Goal: Task Accomplishment & Management: Manage account settings

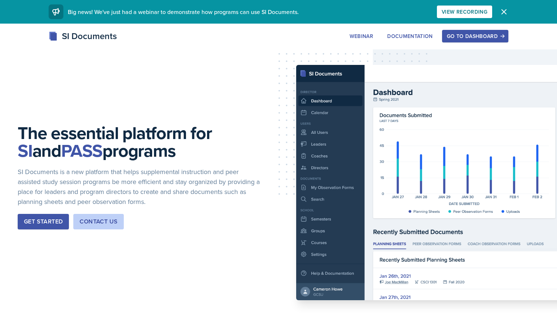
click at [472, 37] on div "Go to Dashboard" at bounding box center [475, 36] width 57 height 6
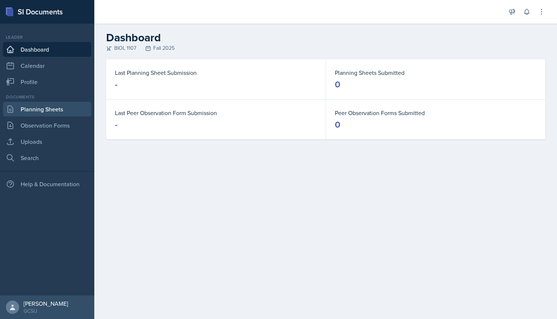
click at [57, 110] on link "Planning Sheets" at bounding box center [47, 109] width 88 height 15
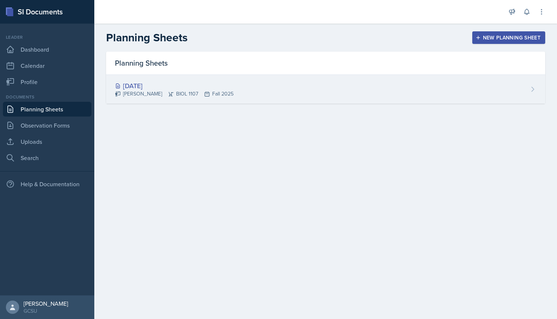
click at [270, 92] on div "[DATE] [PERSON_NAME] BIOL 1107 Fall 2025" at bounding box center [325, 89] width 439 height 29
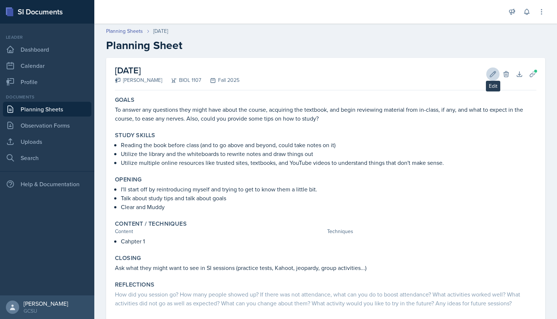
click at [490, 76] on icon at bounding box center [492, 73] width 7 height 7
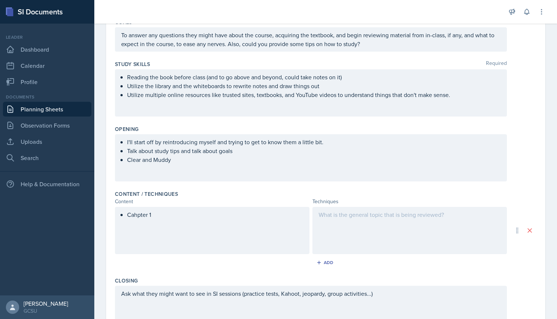
scroll to position [83, 0]
click at [237, 152] on div "I'll start off by reintroducing myself and trying to get to know them a little …" at bounding box center [311, 150] width 380 height 27
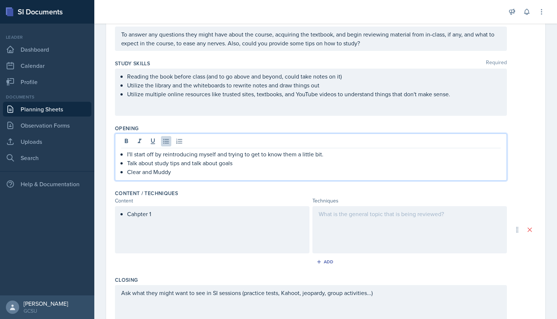
click at [238, 164] on p "Talk about study tips and talk about goals" at bounding box center [314, 162] width 374 height 9
drag, startPoint x: 238, startPoint y: 164, endPoint x: 128, endPoint y: 162, distance: 110.2
click at [128, 162] on p "Talk about study tips and talk about goals" at bounding box center [314, 162] width 374 height 9
click at [183, 165] on p "Clear and Muddy" at bounding box center [314, 162] width 374 height 9
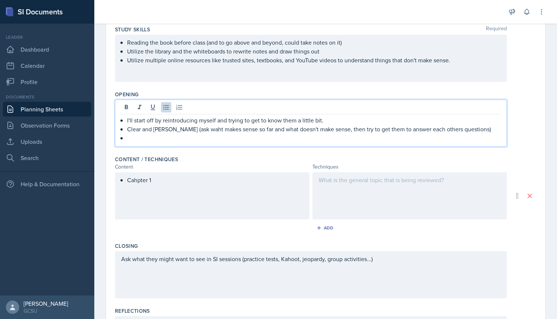
scroll to position [117, 0]
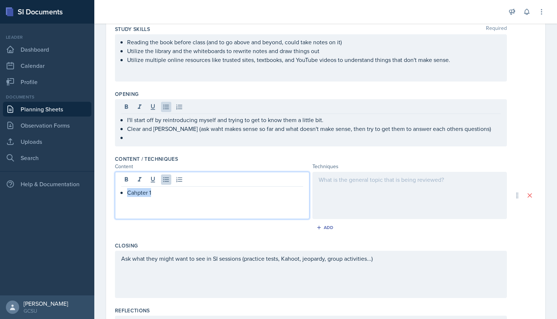
drag, startPoint x: 158, startPoint y: 182, endPoint x: 152, endPoint y: 194, distance: 13.5
click at [152, 194] on p "Cahpter 1" at bounding box center [215, 192] width 176 height 9
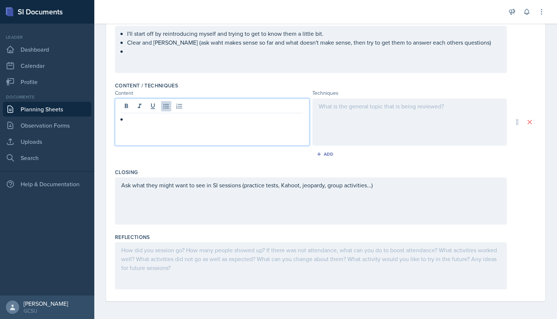
scroll to position [190, 0]
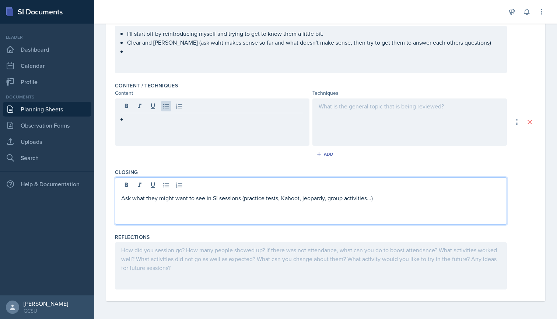
click at [381, 188] on div "Ask what they might want to see in SI sessions (practice tests, Kahoot, jeopard…" at bounding box center [311, 200] width 392 height 47
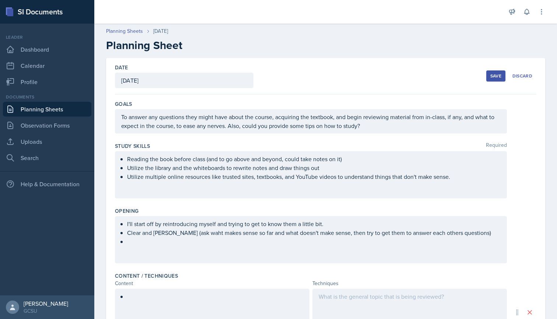
scroll to position [0, 0]
click at [493, 74] on div "Save" at bounding box center [496, 76] width 11 height 6
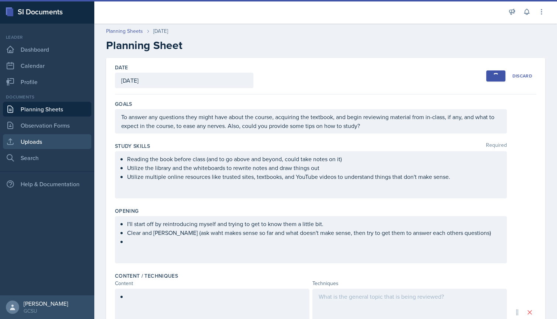
click at [34, 140] on link "Uploads" at bounding box center [47, 141] width 88 height 15
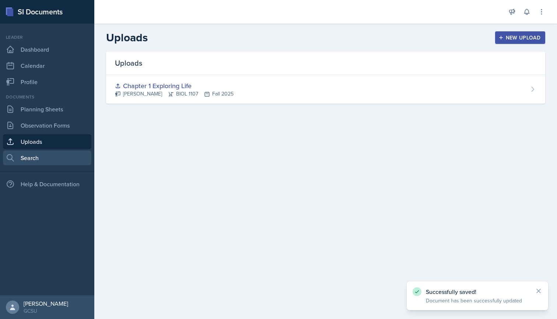
click at [35, 158] on link "Search" at bounding box center [47, 157] width 88 height 15
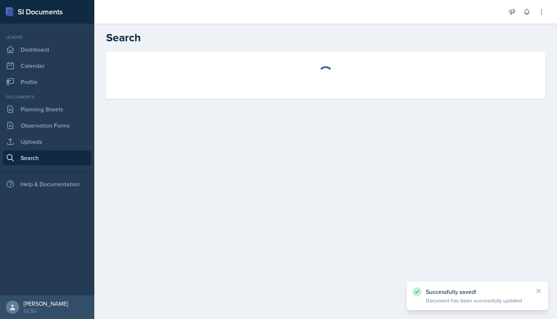
select select "all"
select select "1"
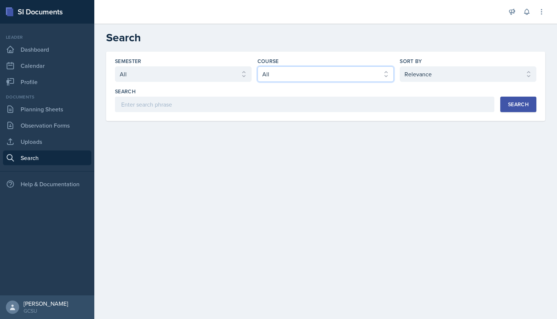
select select "6d02d006-d2ce-4ab3-bc11-53b48f3c94ca"
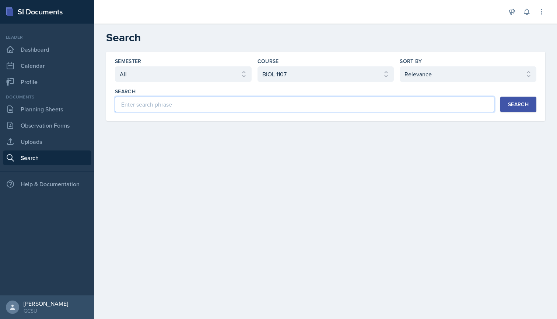
click at [276, 107] on input at bounding box center [305, 104] width 380 height 15
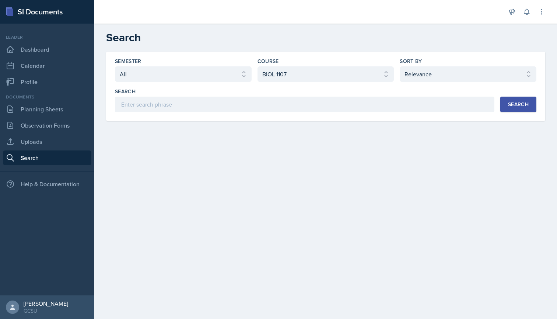
click at [509, 107] on div "Search" at bounding box center [518, 104] width 21 height 6
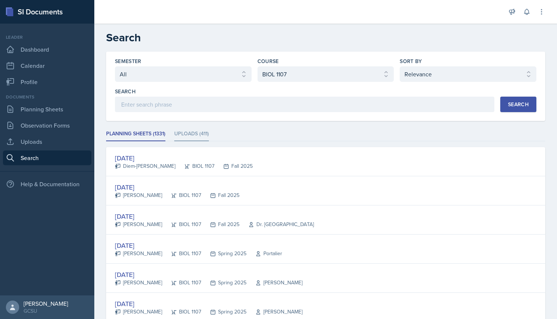
click at [203, 135] on li "Uploads (411)" at bounding box center [191, 134] width 35 height 14
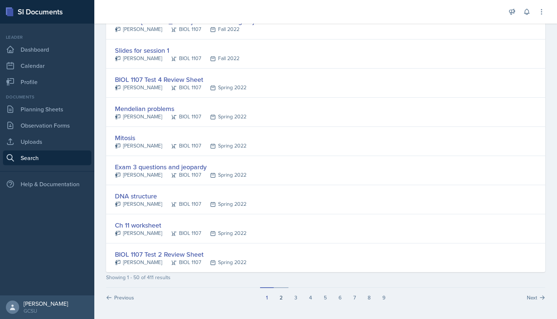
click at [283, 299] on button "2" at bounding box center [281, 294] width 15 height 14
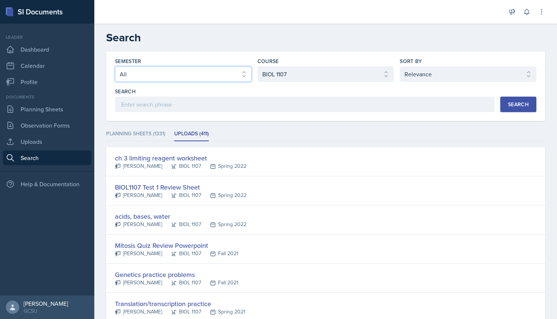
select select "838c426c-7ba8-4b05-94c8-22f19dd4c5cc"
click at [521, 106] on div "Search" at bounding box center [518, 104] width 21 height 6
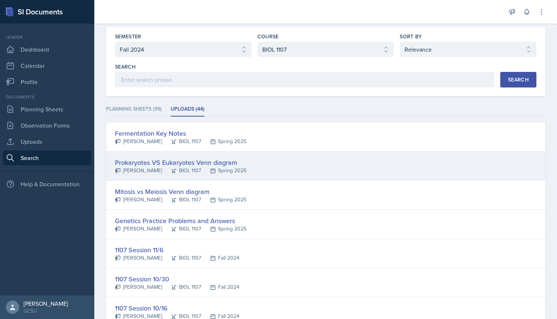
scroll to position [27, 0]
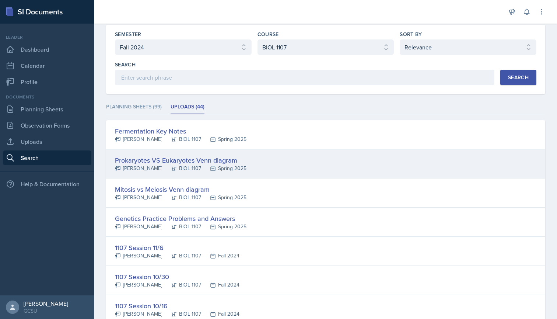
click at [210, 160] on div "Prokaryotes VS Eukaryotes Venn diagram" at bounding box center [181, 160] width 132 height 10
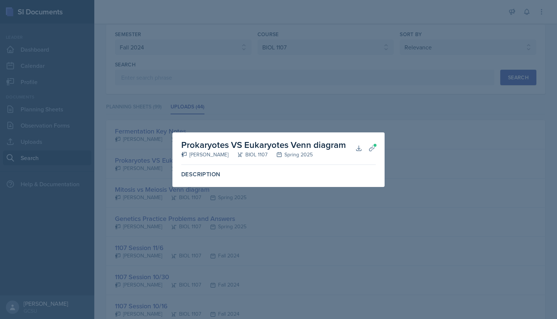
click at [199, 146] on h2 "Prokaryotes VS Eukaryotes Venn diagram" at bounding box center [263, 144] width 165 height 13
click at [288, 113] on div at bounding box center [278, 159] width 557 height 319
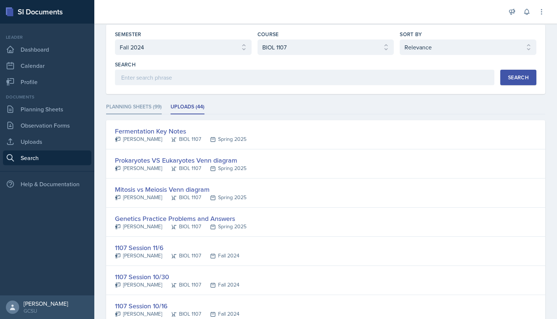
click at [136, 111] on li "Planning Sheets (99)" at bounding box center [134, 107] width 56 height 14
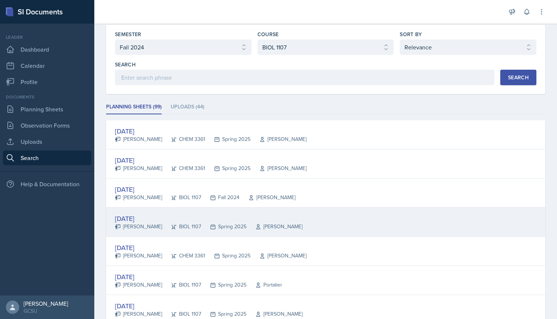
click at [137, 218] on div "[DATE]" at bounding box center [209, 218] width 188 height 10
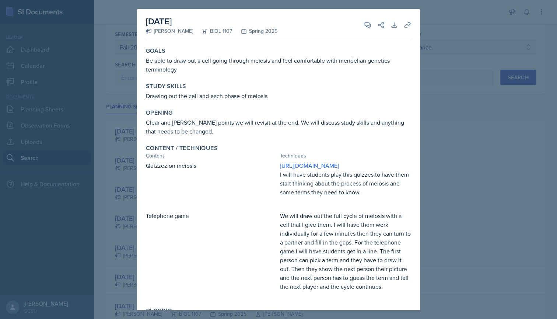
scroll to position [0, 0]
click at [132, 74] on div at bounding box center [278, 159] width 557 height 319
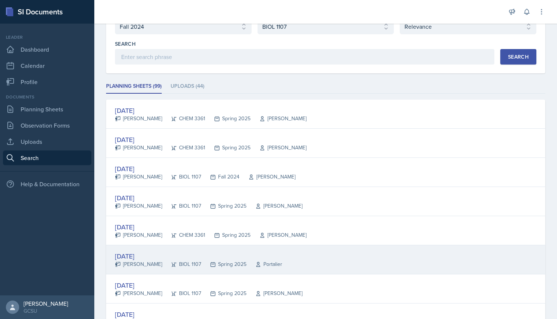
scroll to position [44, 0]
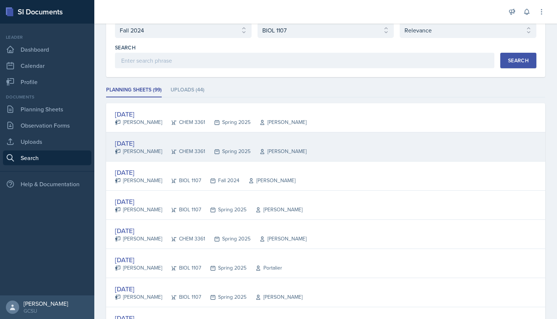
click at [147, 145] on div "[DATE]" at bounding box center [211, 143] width 192 height 10
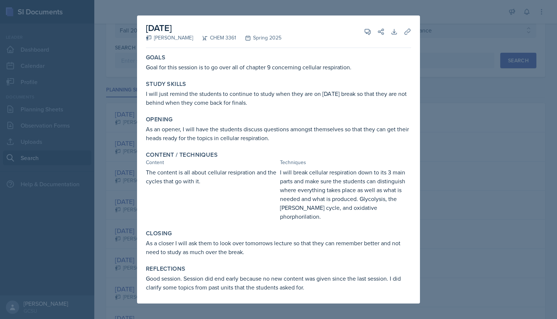
scroll to position [0, 0]
click at [456, 101] on div at bounding box center [278, 159] width 557 height 319
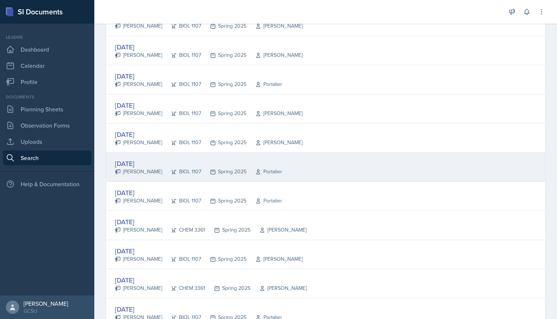
scroll to position [1009, 0]
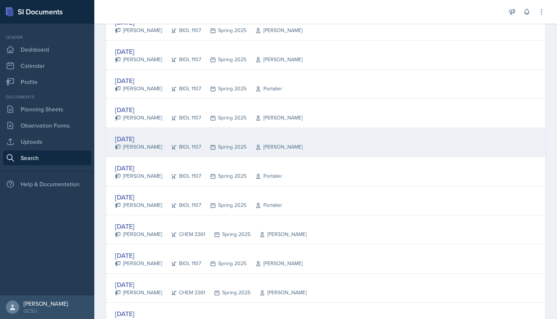
click at [153, 134] on div "[DATE]" at bounding box center [209, 139] width 188 height 10
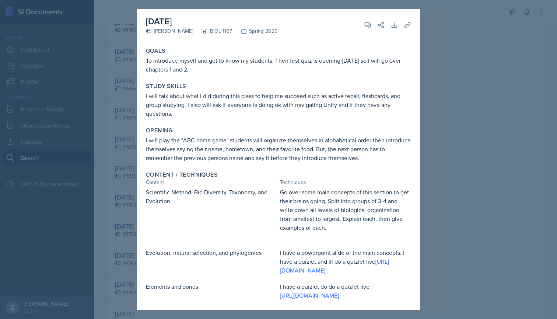
scroll to position [0, 0]
click at [115, 61] on div at bounding box center [278, 159] width 557 height 319
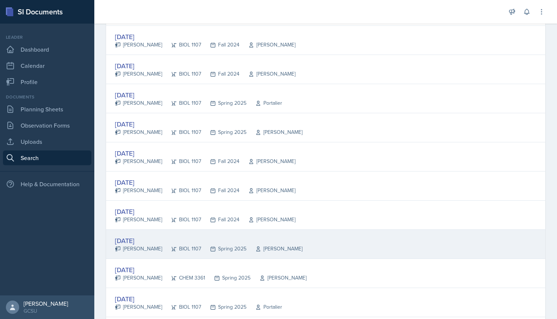
scroll to position [408, 0]
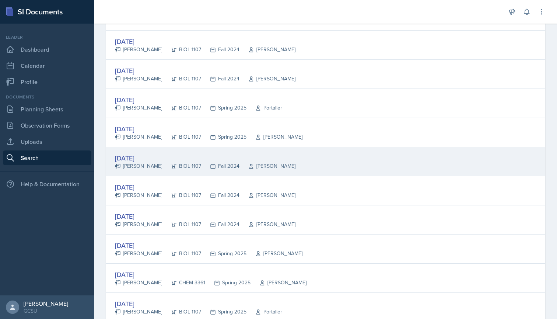
click at [145, 156] on div "[DATE]" at bounding box center [205, 158] width 181 height 10
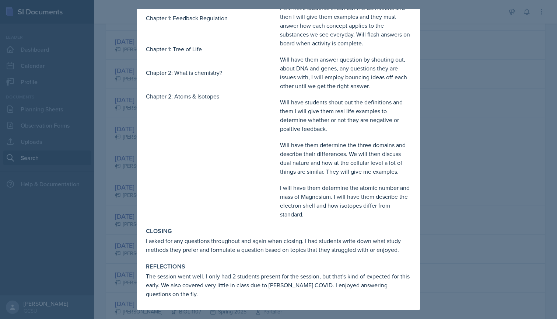
scroll to position [391, 0]
click at [125, 179] on div at bounding box center [278, 159] width 557 height 319
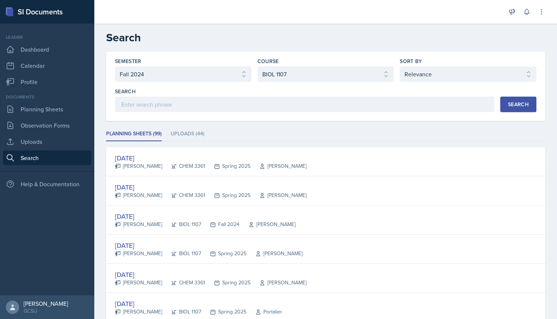
scroll to position [0, 0]
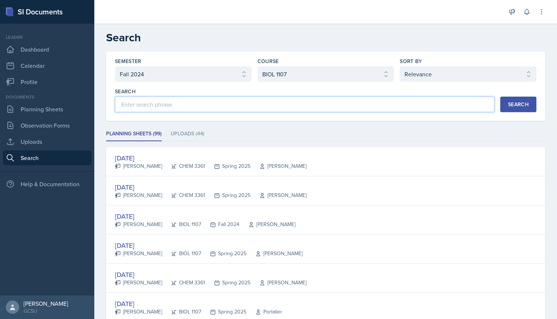
click at [233, 101] on input at bounding box center [305, 104] width 380 height 15
type input "[PERSON_NAME]"
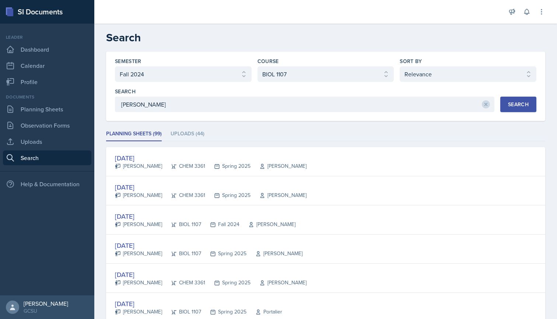
click at [523, 101] on div "Search" at bounding box center [518, 104] width 21 height 6
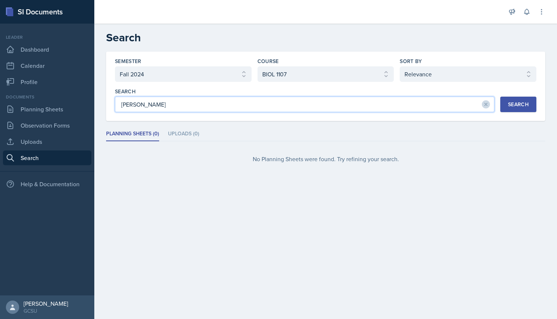
drag, startPoint x: 186, startPoint y: 112, endPoint x: 117, endPoint y: 103, distance: 69.8
click at [117, 103] on input "[PERSON_NAME]" at bounding box center [305, 104] width 380 height 15
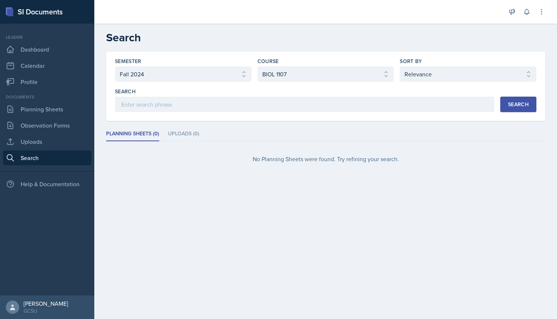
click at [517, 105] on div "Search" at bounding box center [518, 104] width 21 height 6
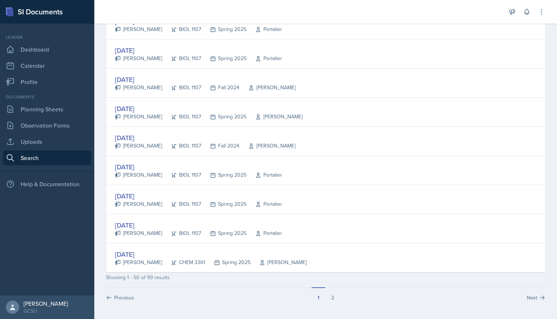
scroll to position [1330, 0]
click at [335, 296] on button "2" at bounding box center [332, 294] width 15 height 14
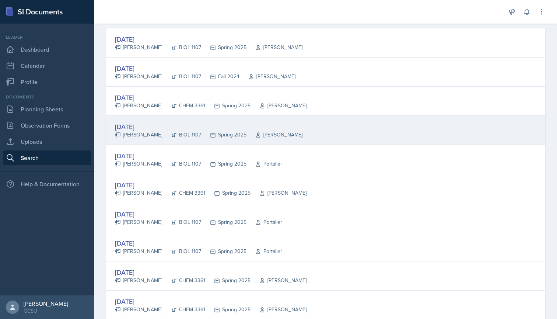
scroll to position [116, 0]
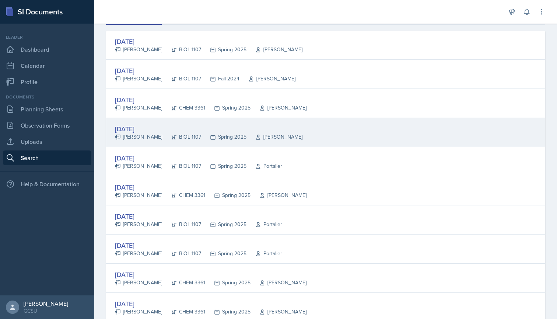
click at [139, 131] on div "[DATE]" at bounding box center [209, 129] width 188 height 10
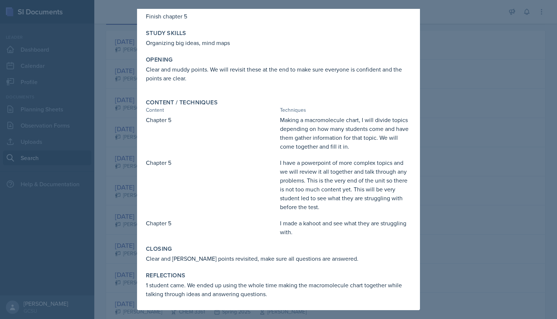
scroll to position [44, 0]
click at [447, 34] on div at bounding box center [278, 159] width 557 height 319
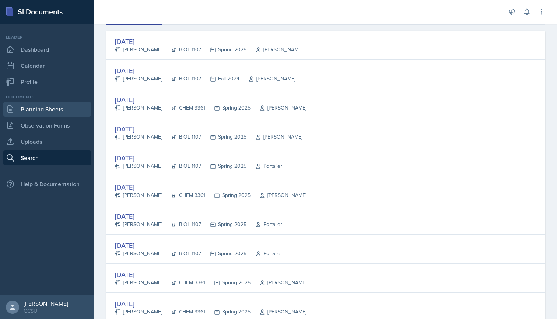
click at [53, 111] on link "Planning Sheets" at bounding box center [47, 109] width 88 height 15
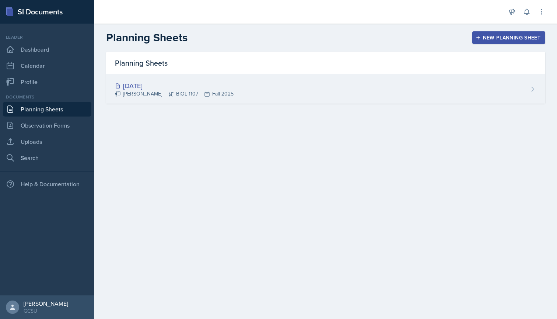
click at [250, 78] on div "[DATE] [PERSON_NAME] BIOL 1107 Fall 2025" at bounding box center [325, 89] width 439 height 29
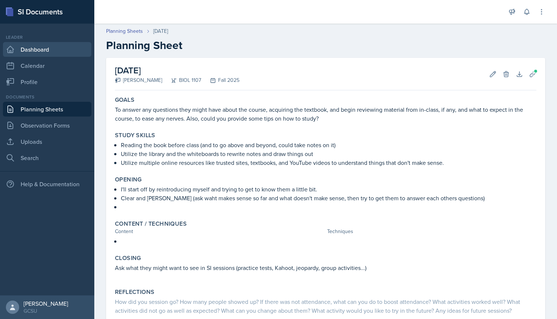
click at [34, 53] on link "Dashboard" at bounding box center [47, 49] width 88 height 15
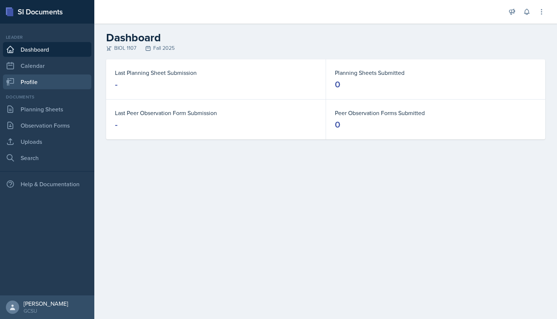
click at [36, 78] on link "Profile" at bounding box center [47, 81] width 88 height 15
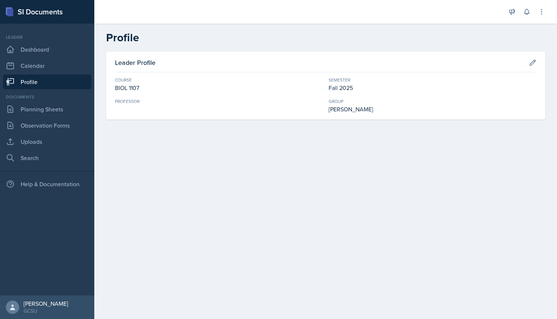
click at [128, 106] on div "Professor" at bounding box center [219, 105] width 208 height 15
click at [530, 59] on icon at bounding box center [532, 62] width 7 height 7
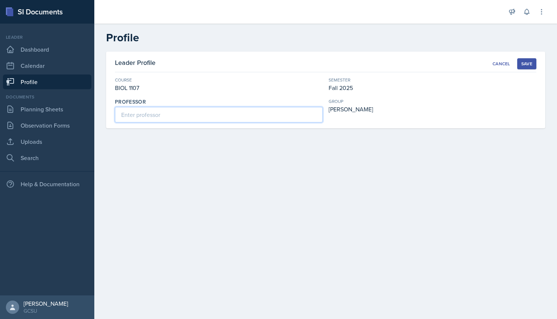
click at [163, 117] on input at bounding box center [219, 114] width 208 height 15
type input "[PERSON_NAME]"
click at [527, 69] on button "Save" at bounding box center [526, 63] width 19 height 11
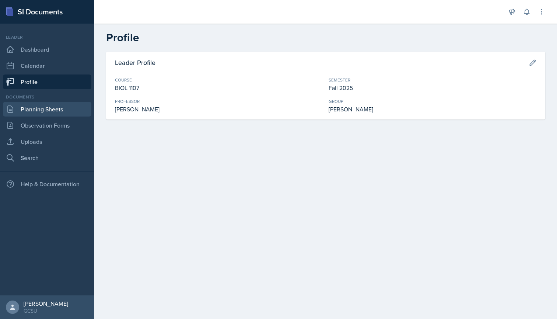
click at [44, 107] on link "Planning Sheets" at bounding box center [47, 109] width 88 height 15
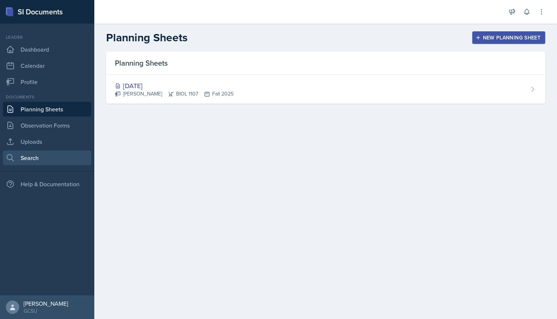
click at [35, 162] on link "Search" at bounding box center [47, 157] width 88 height 15
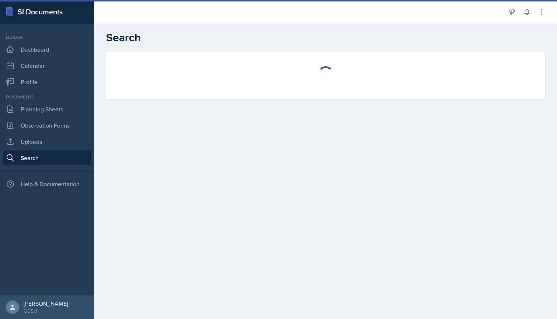
select select "all"
select select "1"
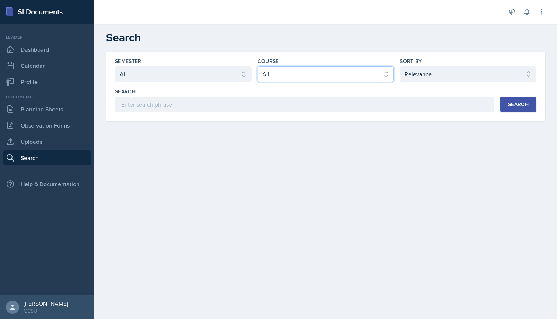
select select "6d02d006-d2ce-4ab3-bc11-53b48f3c94ca"
click at [534, 104] on button "Search" at bounding box center [518, 104] width 36 height 15
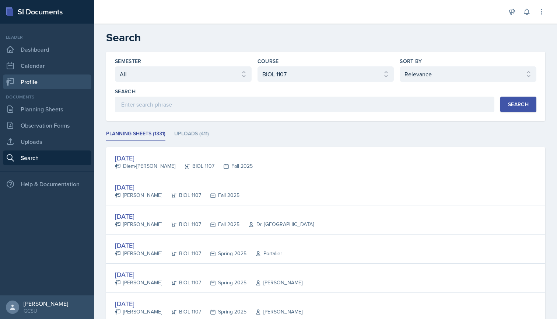
click at [35, 86] on link "Profile" at bounding box center [47, 81] width 88 height 15
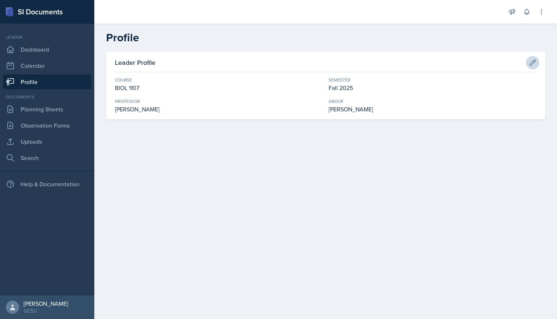
click at [535, 65] on icon at bounding box center [532, 62] width 7 height 7
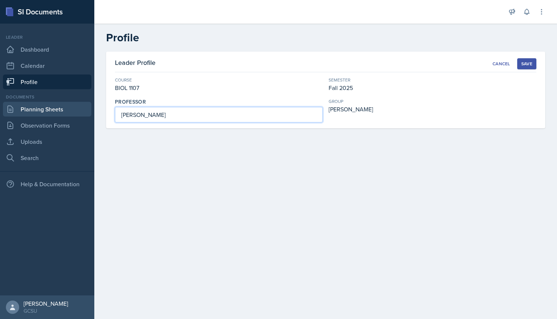
drag, startPoint x: 129, startPoint y: 113, endPoint x: 79, endPoint y: 114, distance: 50.1
click at [79, 114] on div "SI Documents Leader Dashboard Calendar Profile Documents Planning Sheets Observ…" at bounding box center [278, 159] width 557 height 319
type input "[PERSON_NAME]"
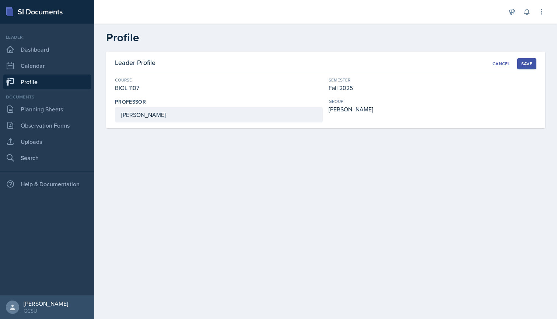
click at [523, 64] on div "Save" at bounding box center [526, 64] width 11 height 6
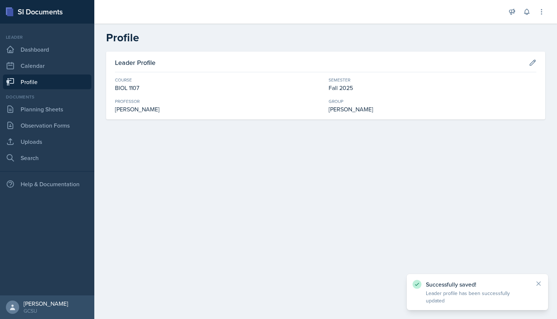
click at [53, 117] on div "Documents Planning Sheets Observation Forms Uploads Search" at bounding box center [47, 129] width 88 height 71
click at [57, 108] on link "Planning Sheets" at bounding box center [47, 109] width 88 height 15
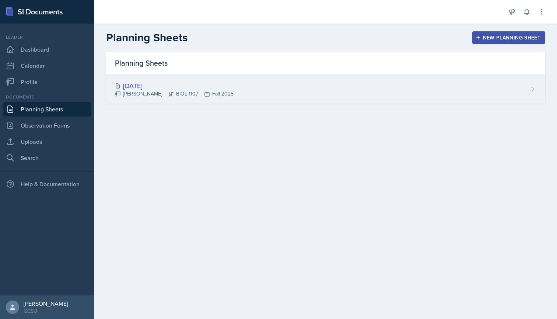
click at [289, 84] on div "[DATE] [PERSON_NAME] BIOL 1107 Fall 2025" at bounding box center [325, 89] width 439 height 29
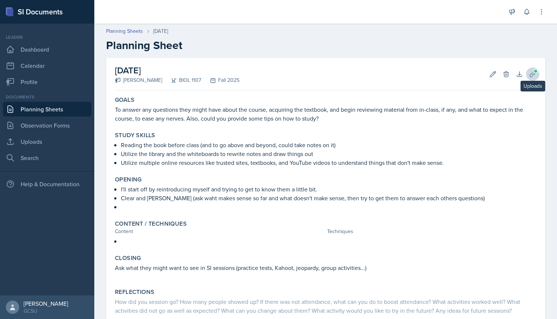
click at [532, 74] on icon at bounding box center [532, 73] width 7 height 7
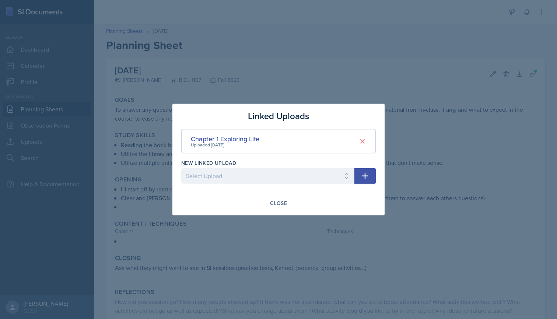
click at [398, 69] on div at bounding box center [278, 159] width 557 height 319
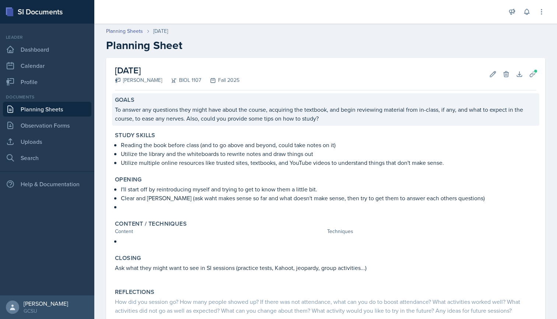
click at [126, 111] on p "To answer any questions they might have about the course, acquiring the textboo…" at bounding box center [326, 114] width 422 height 18
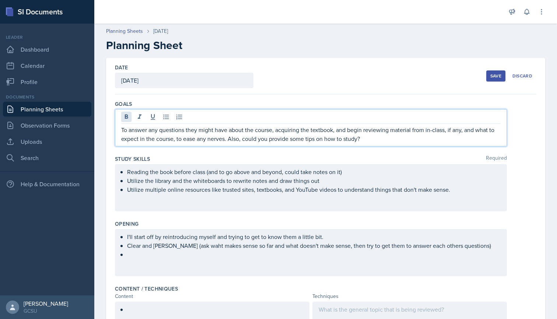
click at [131, 115] on div "To answer any questions they might have about the course, acquiring the textboo…" at bounding box center [311, 127] width 392 height 37
drag, startPoint x: 128, startPoint y: 130, endPoint x: 93, endPoint y: 130, distance: 35.4
click at [93, 130] on div "SI Documents Leader Dashboard Calendar Profile Documents Planning Sheets Observ…" at bounding box center [278, 159] width 557 height 319
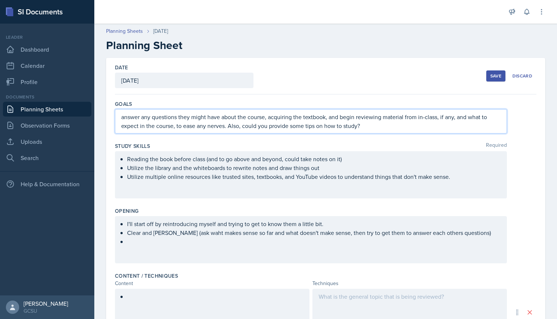
click at [124, 119] on p "answer any questions they might have about the course, acquiring the textbook, …" at bounding box center [311, 121] width 380 height 18
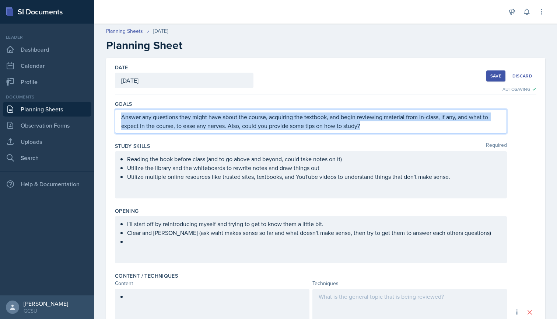
drag, startPoint x: 361, startPoint y: 125, endPoint x: 108, endPoint y: 104, distance: 254.4
click at [108, 104] on div "Date [DATE] [DATE] 27 28 29 30 31 1 2 3 4 5 6 7 8 9 10 11 12 13 14 15 16 17 18 …" at bounding box center [325, 274] width 439 height 433
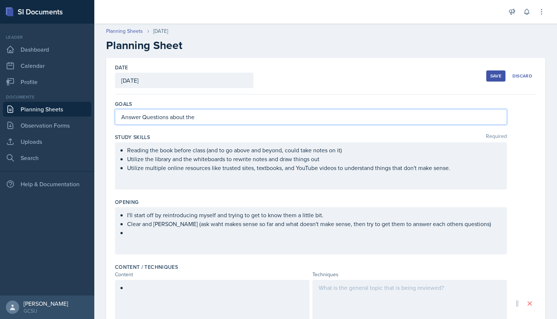
click at [147, 118] on p "Answer Questions about the" at bounding box center [311, 116] width 380 height 9
click at [205, 120] on p "Answer questions about the" at bounding box center [311, 116] width 380 height 9
click at [463, 168] on ul "Reading the book before class (and to go above and beyond, could take notes on …" at bounding box center [314, 159] width 374 height 27
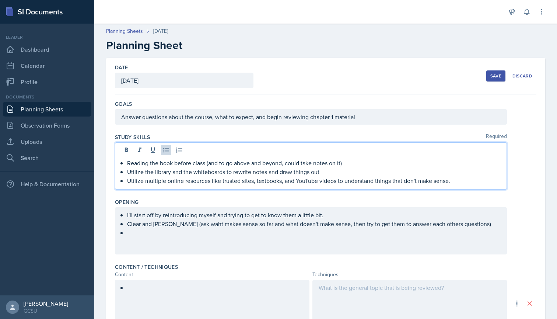
click at [457, 179] on p "Utilize multiple online resources like trusted sites, textbooks, and YouTube vi…" at bounding box center [314, 180] width 374 height 9
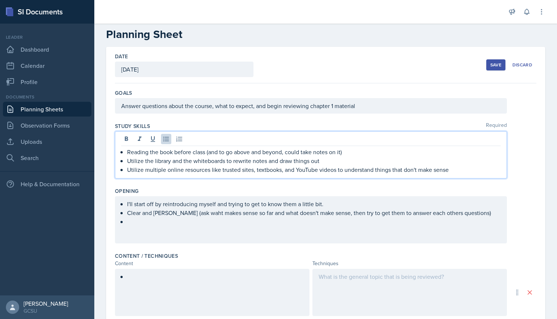
scroll to position [12, 0]
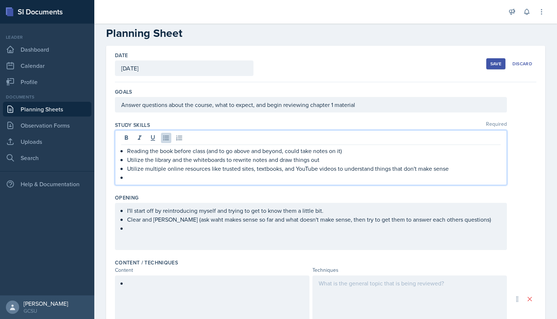
click at [365, 102] on div "Answer questions about the course, what to expect, and begin reviewing chapter …" at bounding box center [311, 104] width 392 height 15
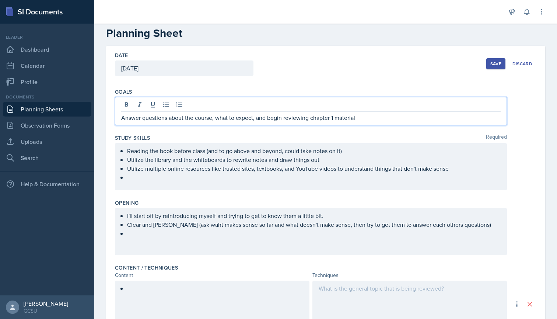
click at [334, 118] on p "Answer questions about the course, what to expect, and begin reviewing chapter …" at bounding box center [311, 117] width 380 height 9
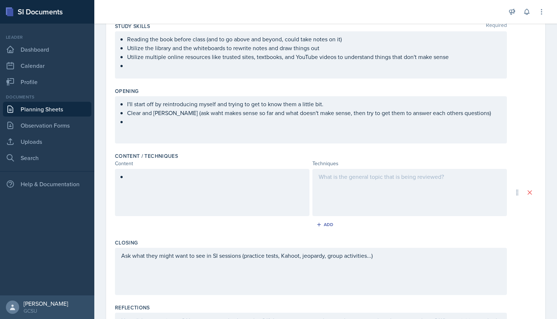
scroll to position [140, 0]
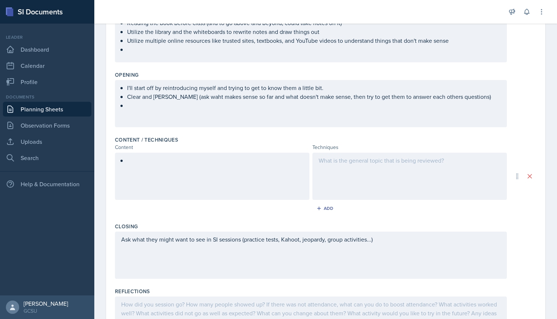
click at [165, 163] on div at bounding box center [212, 176] width 195 height 47
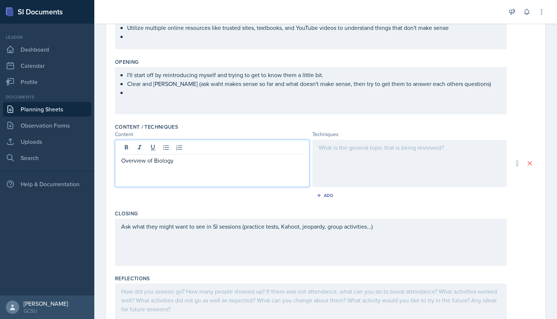
click at [339, 150] on div at bounding box center [410, 163] width 195 height 47
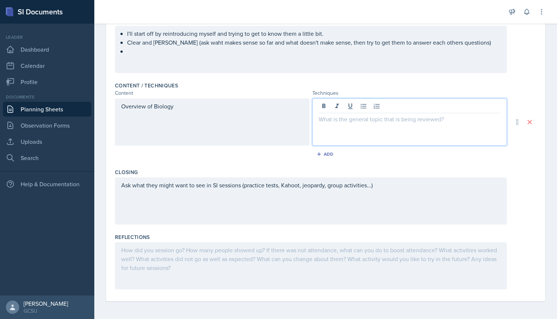
scroll to position [181, 0]
click at [376, 187] on div "Ask what they might want to see in SI sessions (practice tests, Kahoot, jeopard…" at bounding box center [311, 200] width 392 height 47
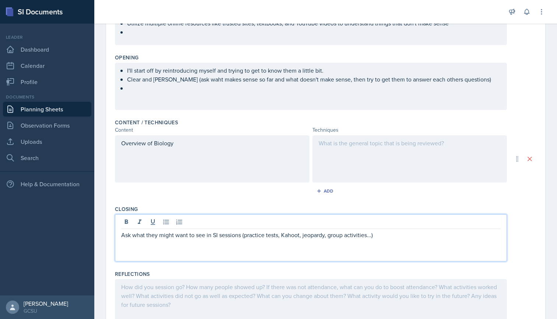
scroll to position [129, 0]
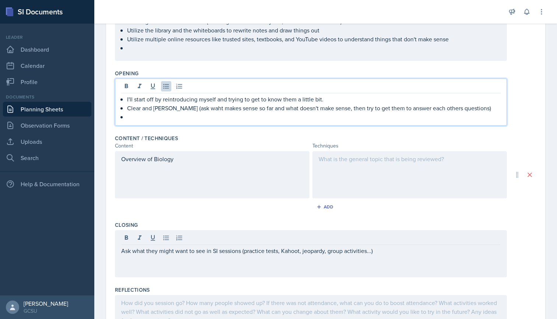
click at [195, 95] on ul "I'll start off by reintroducing myself and trying to get to know them a little …" at bounding box center [314, 108] width 374 height 27
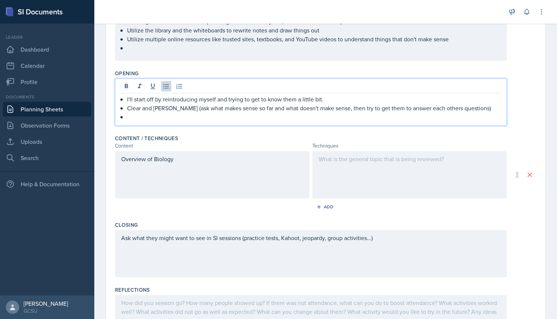
click at [332, 116] on p at bounding box center [314, 116] width 374 height 9
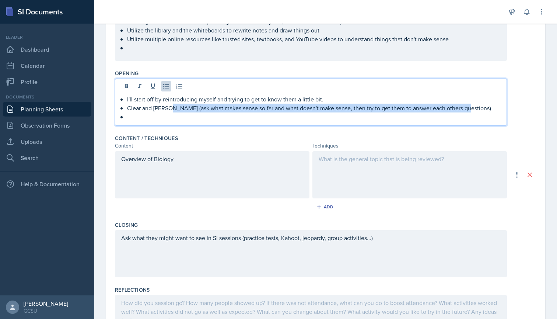
drag, startPoint x: 172, startPoint y: 107, endPoint x: 496, endPoint y: 109, distance: 323.6
click at [496, 109] on p "Clear and [PERSON_NAME] (ask what makes sense so far and what doesn't make sens…" at bounding box center [314, 108] width 374 height 9
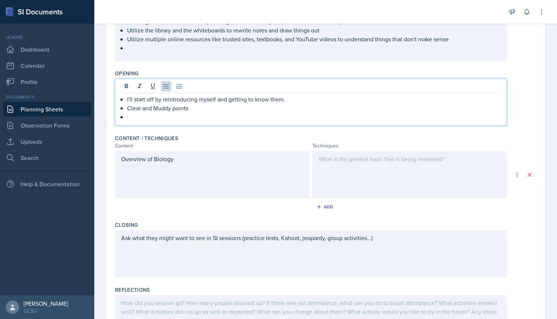
click at [140, 116] on p at bounding box center [314, 116] width 374 height 9
click at [145, 115] on p at bounding box center [314, 116] width 374 height 9
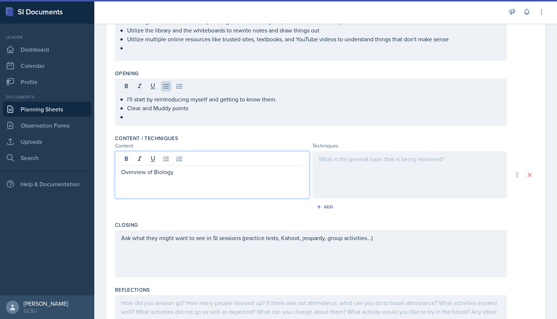
click at [201, 159] on div "Overview of Biology" at bounding box center [212, 174] width 195 height 47
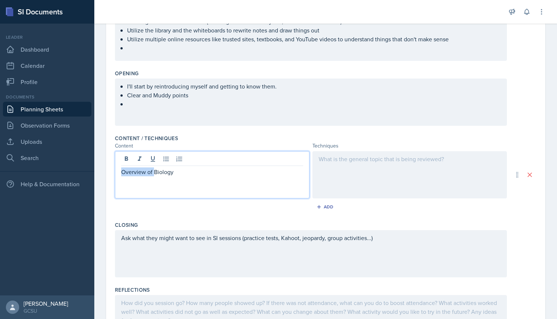
drag, startPoint x: 155, startPoint y: 171, endPoint x: 112, endPoint y: 171, distance: 42.4
click at [112, 171] on div "Date [DATE] [DATE] 27 28 29 30 31 1 2 3 4 5 6 7 8 9 10 11 12 13 14 15 16 17 18 …" at bounding box center [325, 141] width 439 height 425
click at [339, 164] on div at bounding box center [410, 174] width 195 height 47
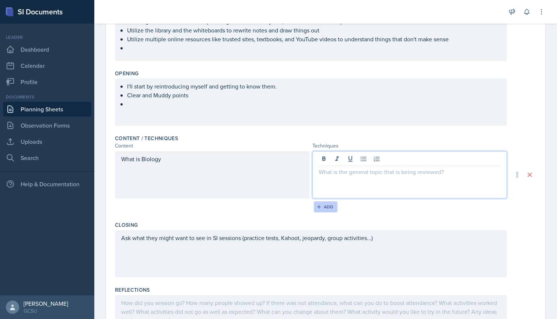
click at [331, 206] on div "Add" at bounding box center [326, 207] width 16 height 6
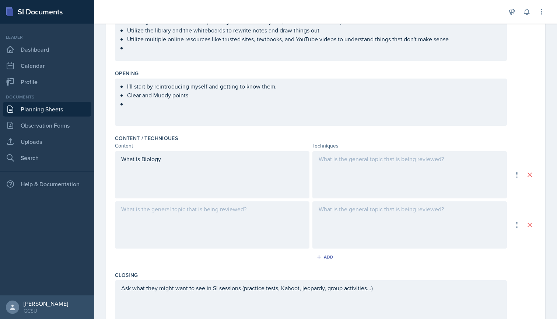
click at [126, 206] on div at bounding box center [212, 224] width 195 height 47
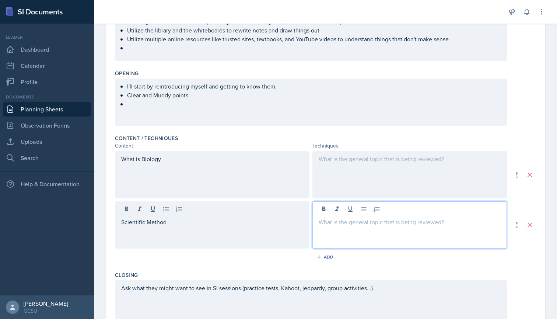
click at [348, 213] on div at bounding box center [410, 224] width 195 height 47
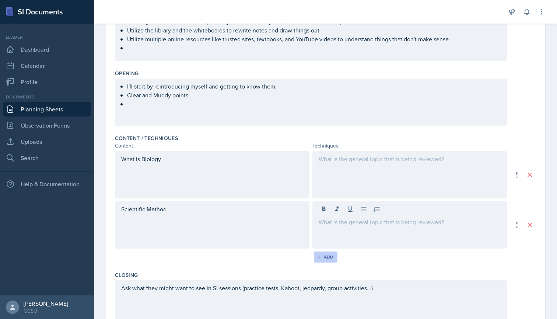
click at [327, 258] on div "Add" at bounding box center [326, 257] width 16 height 6
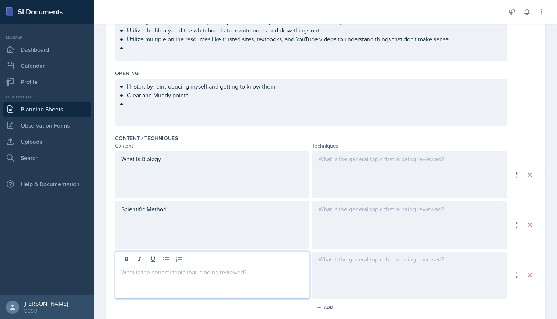
click at [173, 260] on div at bounding box center [212, 274] width 195 height 47
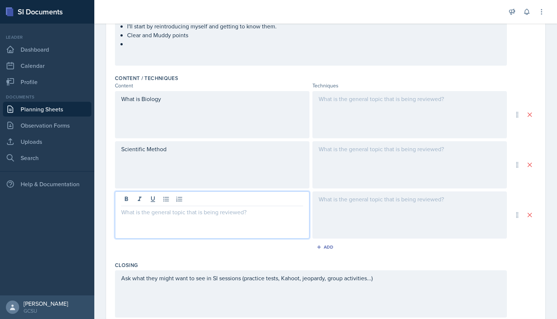
scroll to position [191, 0]
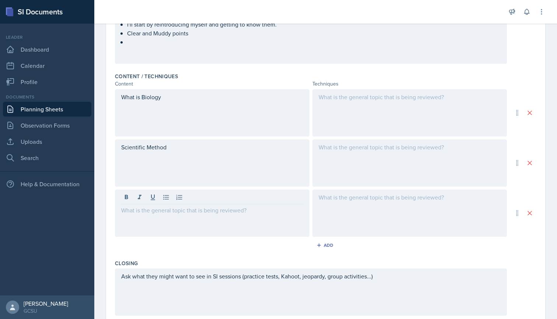
click at [377, 108] on div at bounding box center [410, 112] width 195 height 47
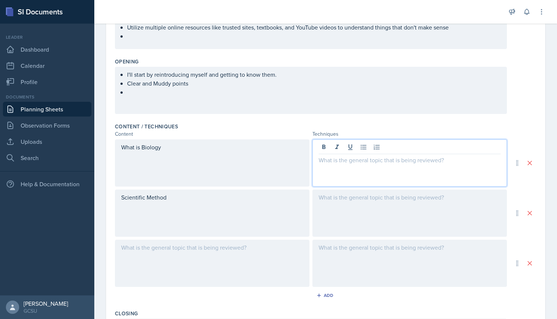
scroll to position [145, 0]
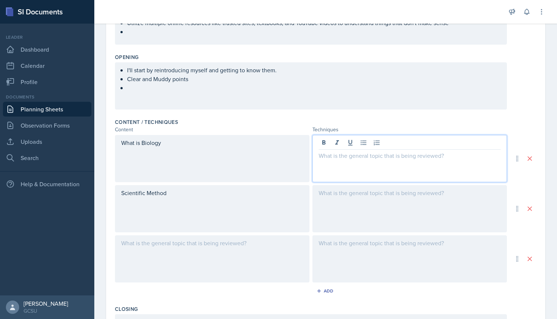
click at [164, 91] on ul "I'll start by reintroducing myself and getting to know them. Clear and Muddy po…" at bounding box center [314, 79] width 374 height 27
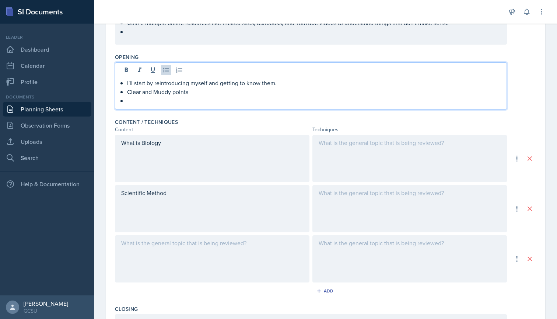
click at [148, 99] on p at bounding box center [314, 100] width 374 height 9
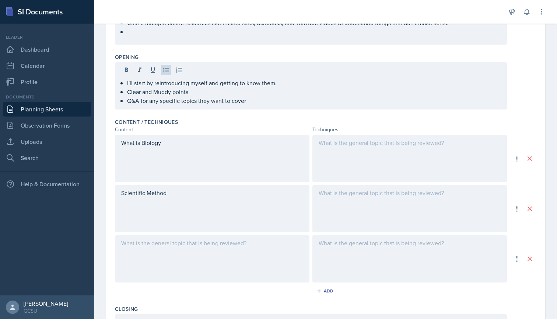
drag, startPoint x: 148, startPoint y: 99, endPoint x: 242, endPoint y: 124, distance: 97.3
click at [242, 124] on div "Content / Techniques" at bounding box center [326, 121] width 422 height 7
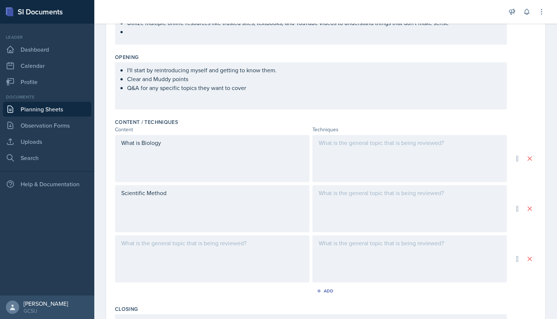
click at [233, 91] on ul "I'll start by reintroducing myself and getting to know them. Clear and Muddy po…" at bounding box center [314, 79] width 374 height 27
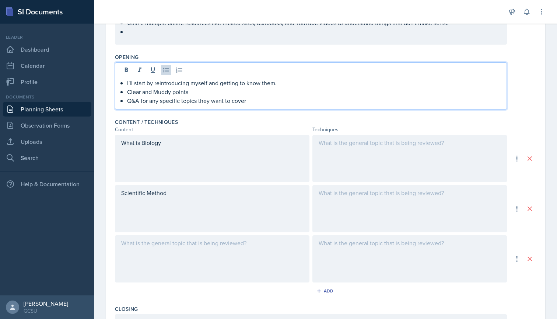
click at [266, 101] on p "Q&A for any specific topics they want to cover" at bounding box center [314, 100] width 374 height 9
drag, startPoint x: 248, startPoint y: 115, endPoint x: 224, endPoint y: 130, distance: 28.2
click at [224, 130] on div "Content" at bounding box center [212, 130] width 195 height 8
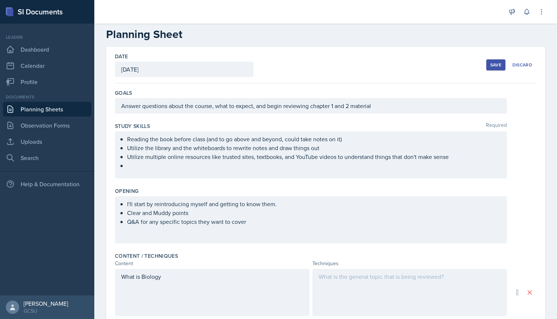
scroll to position [7, 0]
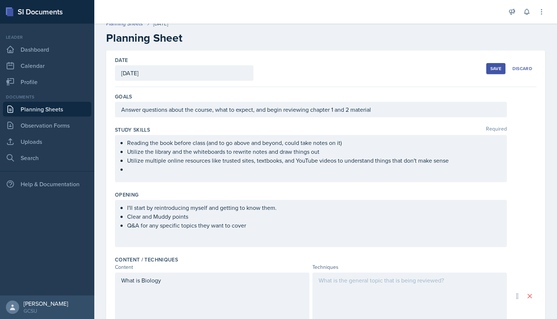
click at [499, 66] on div "Save" at bounding box center [496, 69] width 11 height 6
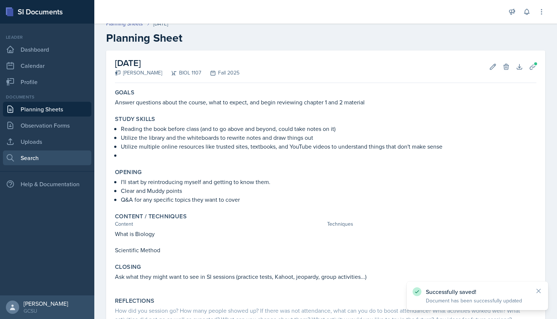
click at [39, 161] on link "Search" at bounding box center [47, 157] width 88 height 15
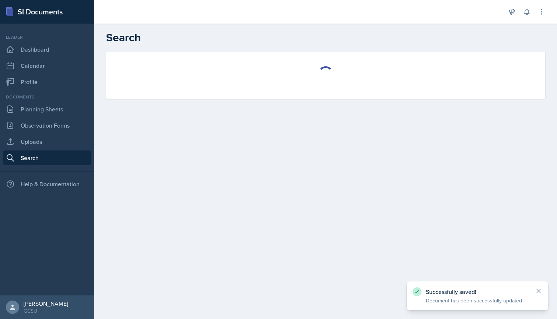
select select "all"
select select "1"
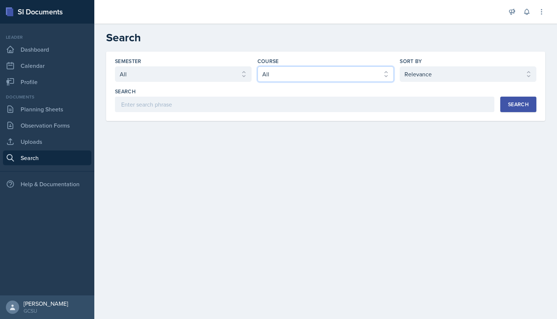
select select "6d02d006-d2ce-4ab3-bc11-53b48f3c94ca"
click at [517, 105] on div "Search" at bounding box center [518, 104] width 21 height 6
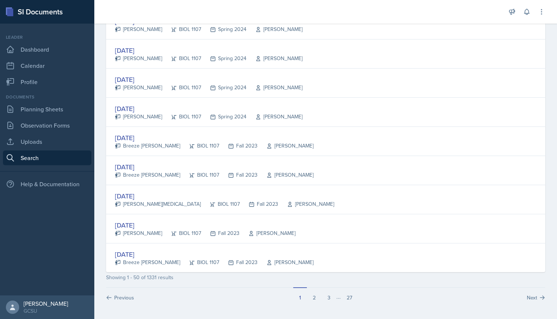
scroll to position [1330, 0]
click at [313, 297] on button "2" at bounding box center [314, 294] width 15 height 14
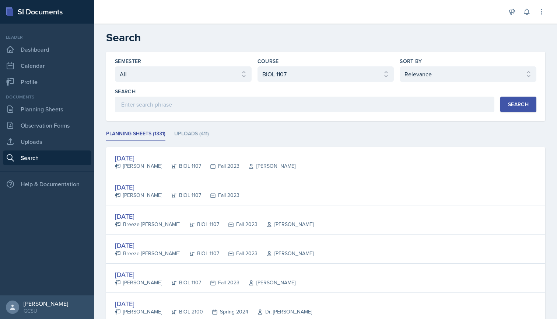
click at [206, 82] on div "Semester Select semester All Fall 2025 Spring 2025 Fall 2024 Spring 2024 Fall 2…" at bounding box center [326, 84] width 422 height 55
click at [512, 106] on div "Search" at bounding box center [518, 104] width 21 height 6
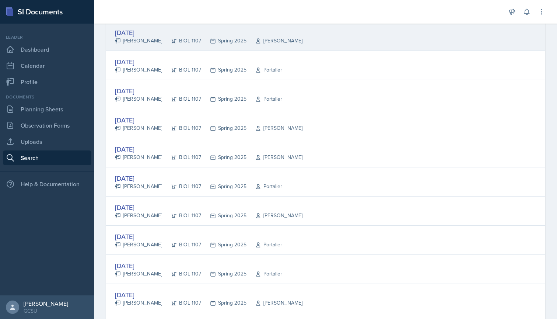
scroll to position [594, 0]
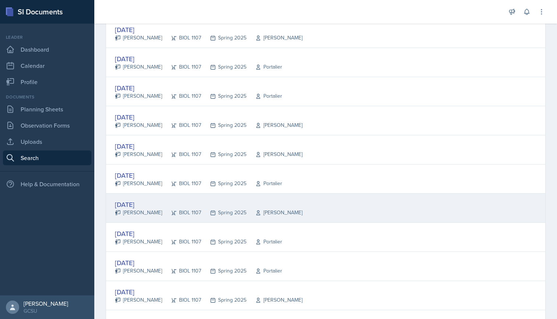
click at [156, 203] on div "[DATE]" at bounding box center [209, 204] width 188 height 10
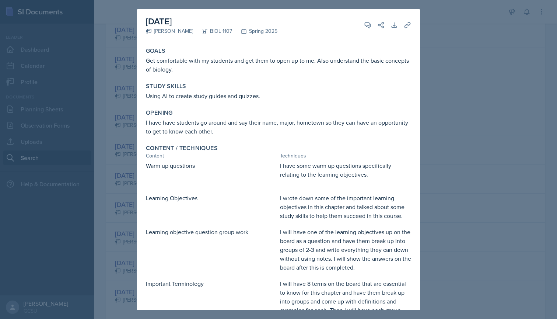
scroll to position [0, 0]
click at [121, 46] on div at bounding box center [278, 159] width 557 height 319
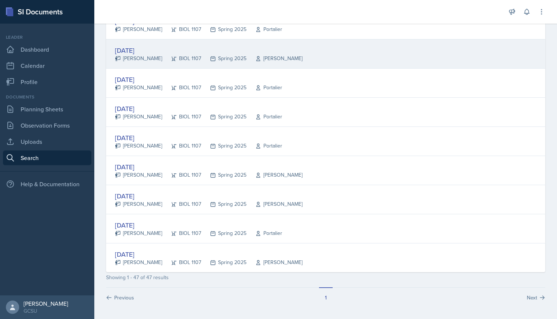
scroll to position [1243, 0]
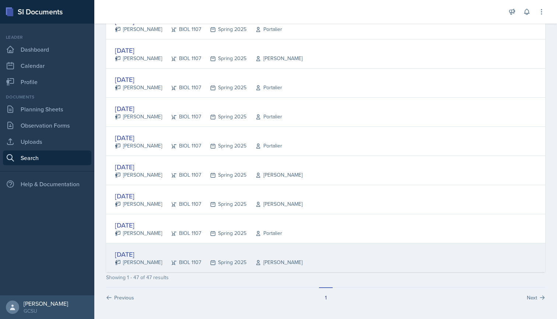
click at [148, 253] on div "[DATE]" at bounding box center [209, 254] width 188 height 10
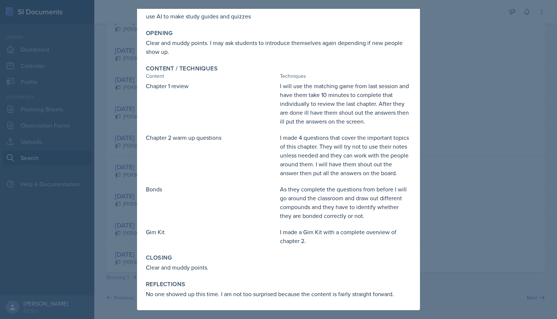
scroll to position [71, 0]
click at [442, 155] on div at bounding box center [278, 159] width 557 height 319
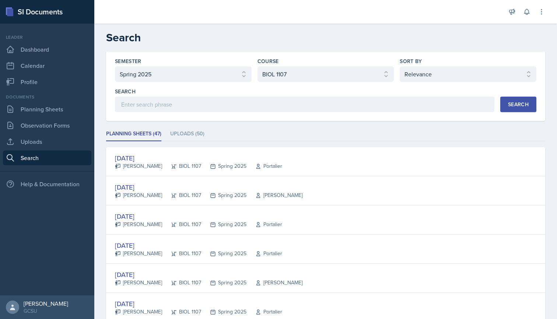
scroll to position [0, 0]
select select "838c426c-7ba8-4b05-94c8-22f19dd4c5cc"
click at [518, 107] on div "Search" at bounding box center [518, 104] width 21 height 6
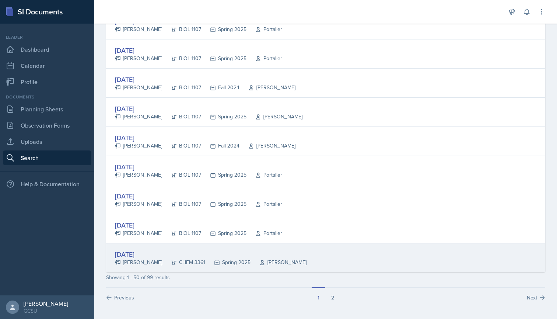
scroll to position [1330, 0]
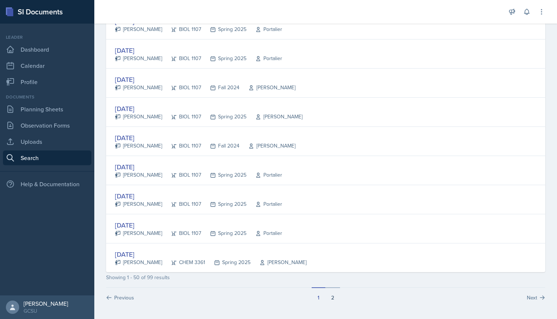
click at [332, 294] on button "2" at bounding box center [332, 294] width 15 height 14
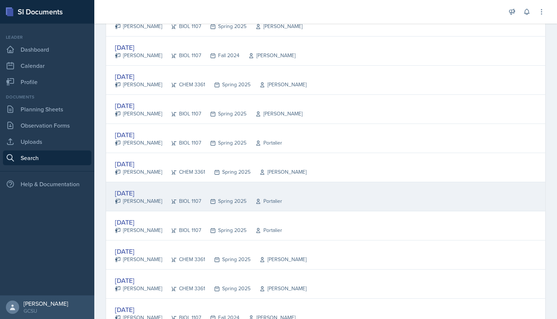
scroll to position [142, 0]
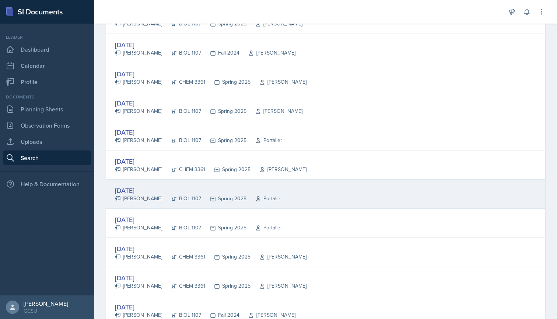
click at [168, 196] on div "BIOL 1107" at bounding box center [181, 199] width 39 height 8
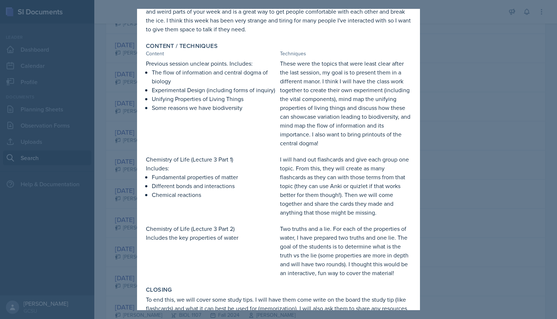
scroll to position [157, 0]
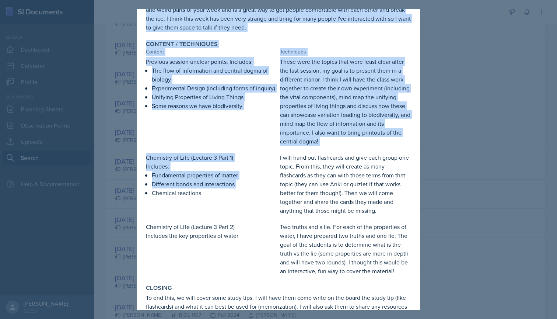
click at [137, 194] on div "[DATE] [PERSON_NAME] BIOL 1107 Spring 2025 View Comments Comments Send Share Do…" at bounding box center [278, 159] width 557 height 319
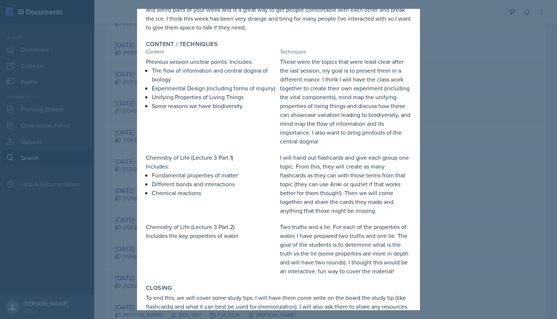
click at [127, 198] on div at bounding box center [278, 159] width 557 height 319
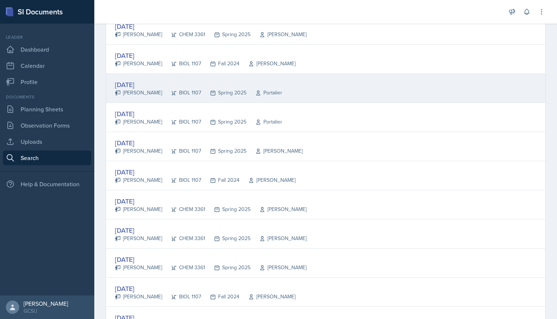
scroll to position [995, 0]
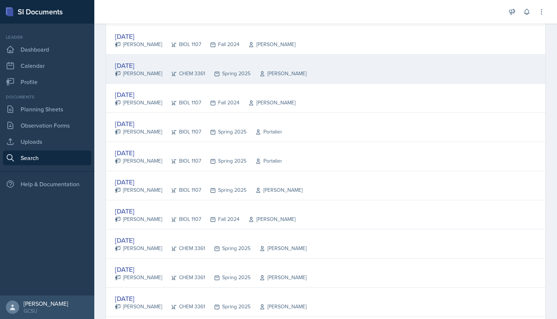
click at [143, 64] on div "[DATE]" at bounding box center [211, 65] width 192 height 10
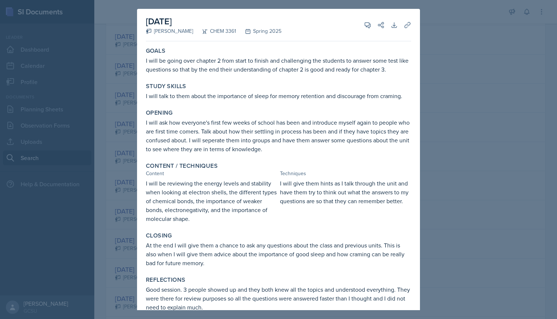
scroll to position [0, 0]
click at [126, 142] on div at bounding box center [278, 159] width 557 height 319
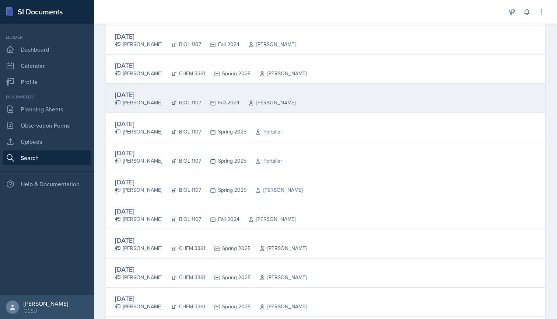
click at [150, 97] on div "[DATE]" at bounding box center [205, 95] width 181 height 10
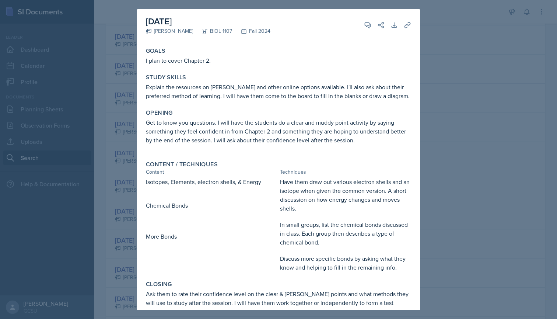
click at [115, 145] on div at bounding box center [278, 159] width 557 height 319
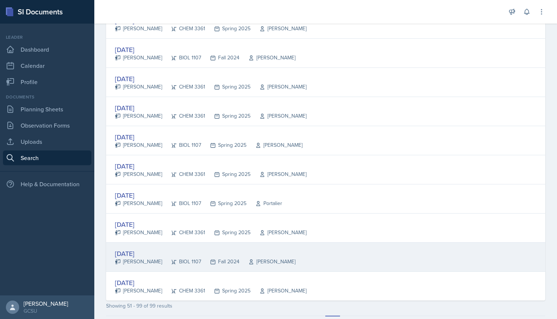
scroll to position [1259, 0]
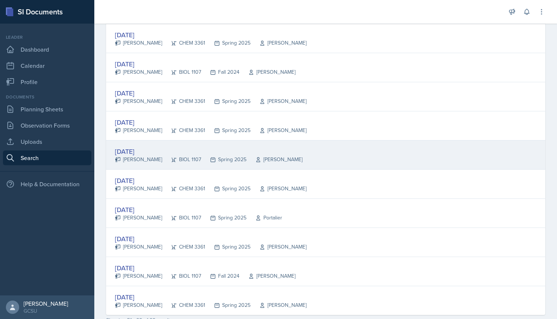
click at [147, 151] on div "[DATE]" at bounding box center [209, 151] width 188 height 10
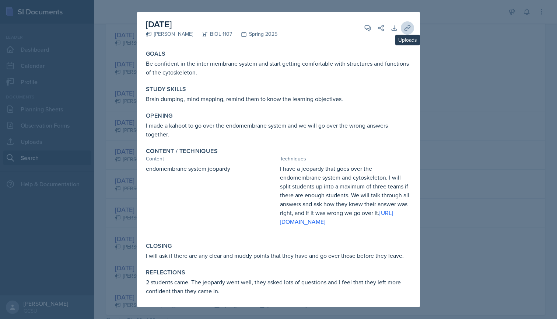
click at [407, 29] on icon at bounding box center [407, 27] width 7 height 7
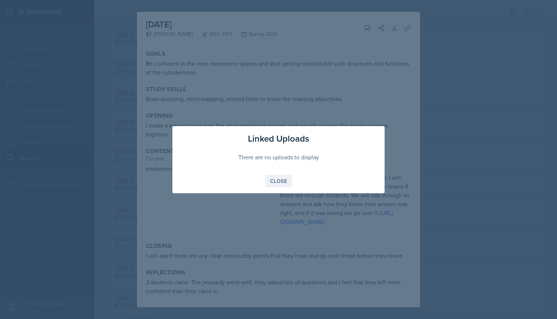
click at [279, 181] on div "Close" at bounding box center [278, 181] width 17 height 6
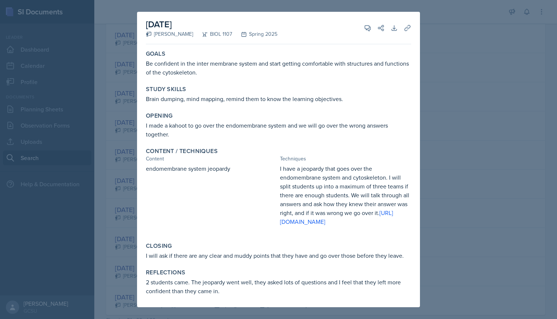
click at [123, 200] on div at bounding box center [278, 159] width 557 height 319
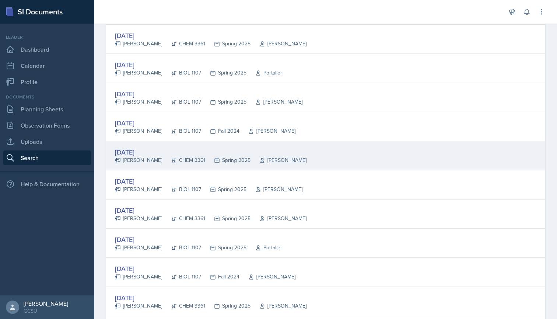
scroll to position [765, 0]
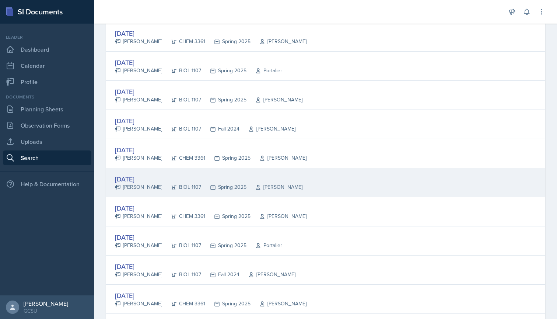
click at [165, 181] on div "[DATE]" at bounding box center [209, 179] width 188 height 10
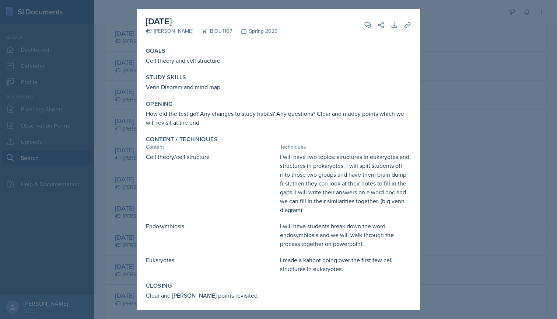
click at [119, 189] on div at bounding box center [278, 159] width 557 height 319
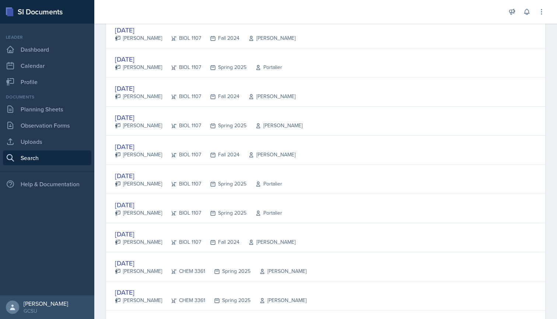
scroll to position [285, 0]
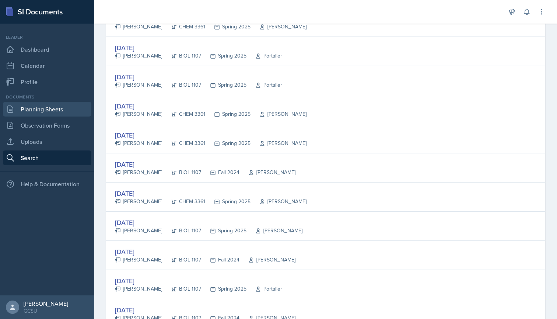
click at [45, 109] on link "Planning Sheets" at bounding box center [47, 109] width 88 height 15
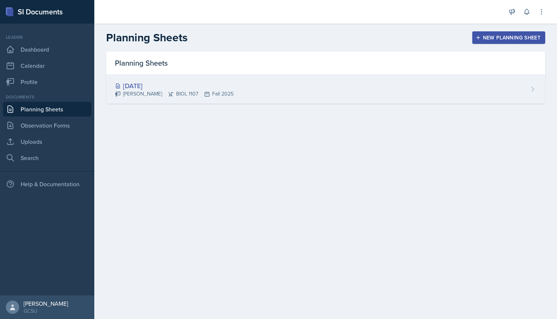
click at [175, 83] on div "[DATE]" at bounding box center [174, 86] width 119 height 10
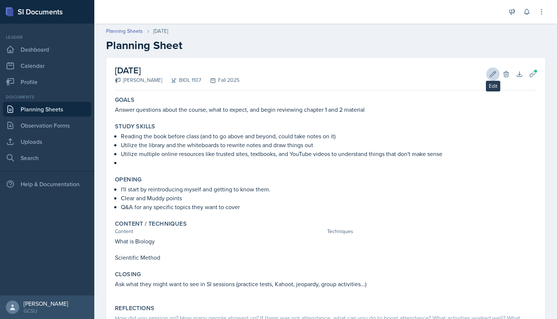
click at [495, 72] on icon at bounding box center [494, 74] width 6 height 6
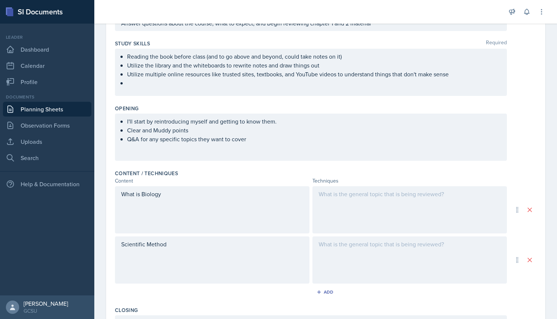
scroll to position [104, 0]
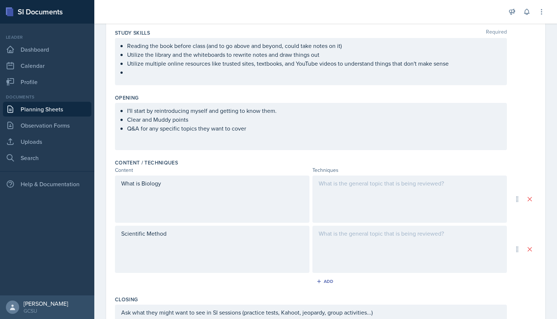
click at [189, 237] on div "Scientific Method" at bounding box center [212, 249] width 195 height 47
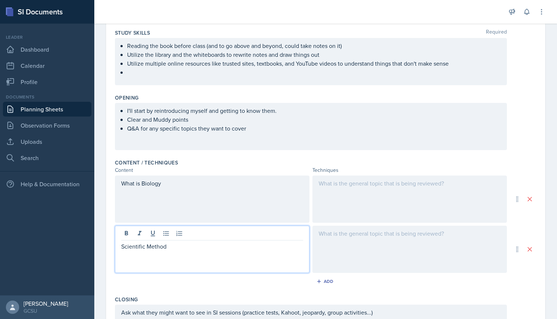
click at [189, 237] on div at bounding box center [212, 234] width 182 height 12
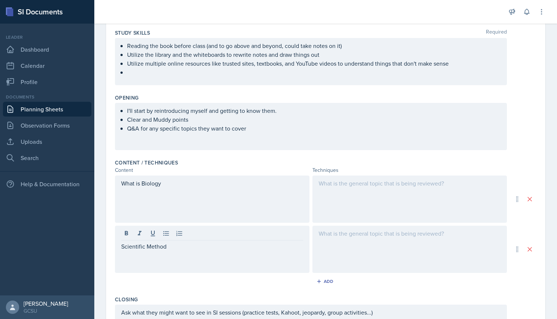
click at [189, 237] on div at bounding box center [212, 234] width 182 height 12
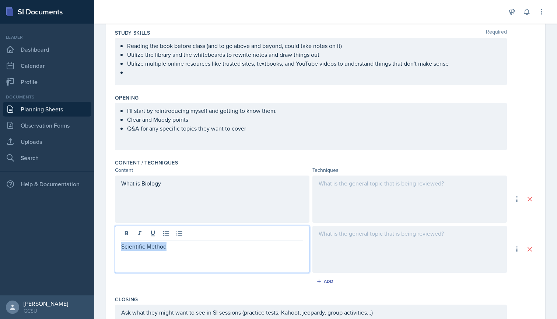
drag, startPoint x: 174, startPoint y: 244, endPoint x: 98, endPoint y: 242, distance: 76.7
click at [98, 242] on div "Date [DATE] [DATE] 27 28 29 30 31 1 2 3 4 5 6 7 8 9 10 11 12 13 14 15 16 17 18 …" at bounding box center [325, 200] width 463 height 492
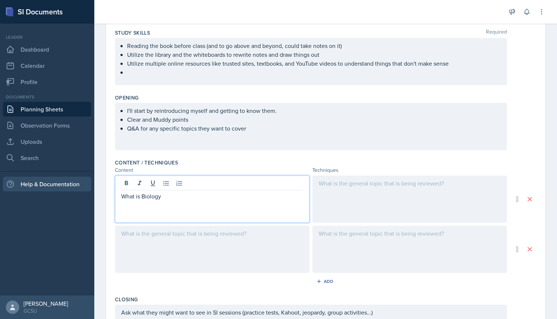
drag, startPoint x: 172, startPoint y: 185, endPoint x: 77, endPoint y: 182, distance: 94.8
click at [77, 182] on div "SI Documents Leader Dashboard Calendar Profile Documents Planning Sheets Observ…" at bounding box center [278, 159] width 557 height 319
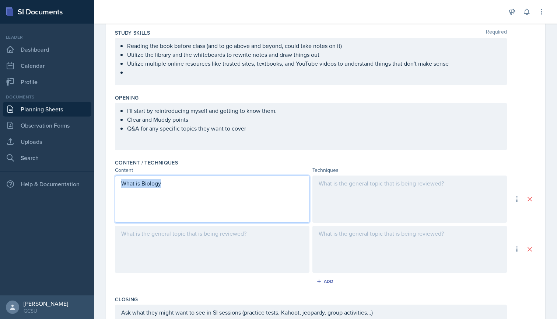
drag, startPoint x: 160, startPoint y: 186, endPoint x: 97, endPoint y: 186, distance: 62.6
click at [97, 186] on div "Date [DATE] [DATE] 27 28 29 30 31 1 2 3 4 5 6 7 8 9 10 11 12 13 14 15 16 17 18 …" at bounding box center [325, 200] width 463 height 492
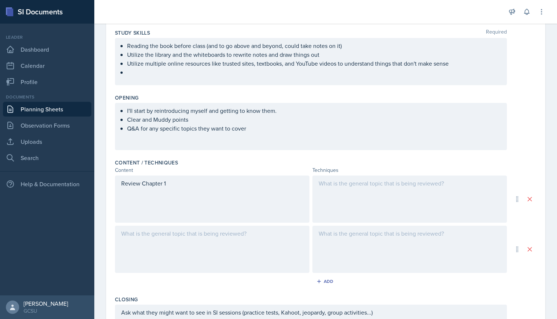
click at [340, 190] on div at bounding box center [410, 198] width 195 height 47
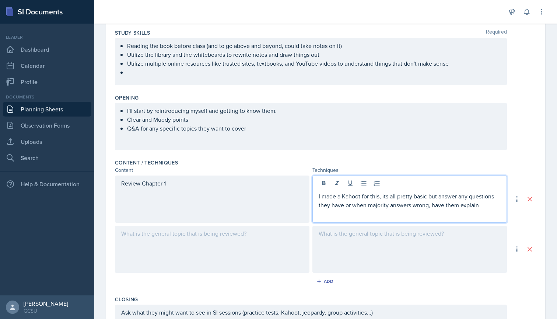
click at [386, 201] on p "I made a Kahoot for this, its all pretty basic but answer any questions they ha…" at bounding box center [410, 201] width 182 height 18
click at [433, 196] on p "I made a Kahoot for this, its all pretty basic but answer any questions they ha…" at bounding box center [410, 201] width 182 height 18
click at [384, 196] on p "I made a Kahoot for this, its all pretty basic but answer any questions they ha…" at bounding box center [410, 201] width 182 height 18
click at [348, 203] on p "I made a Kahoot for this, its all pretty basic but answer any questions they ha…" at bounding box center [410, 201] width 182 height 18
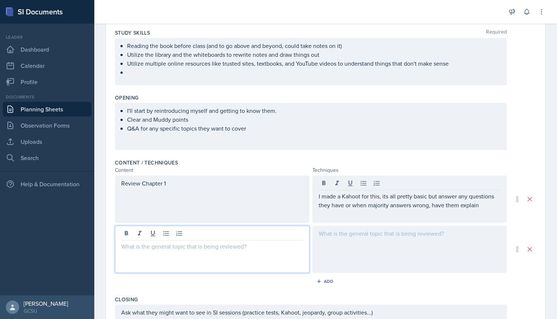
click at [197, 237] on div at bounding box center [212, 249] width 195 height 47
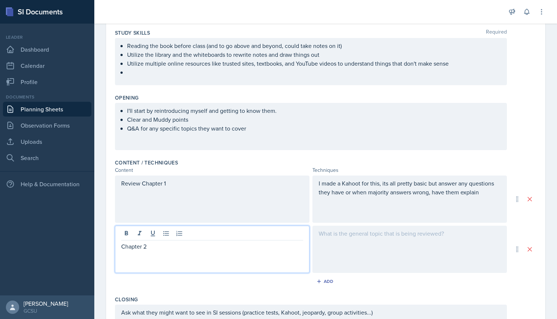
click at [337, 234] on div at bounding box center [410, 249] width 195 height 47
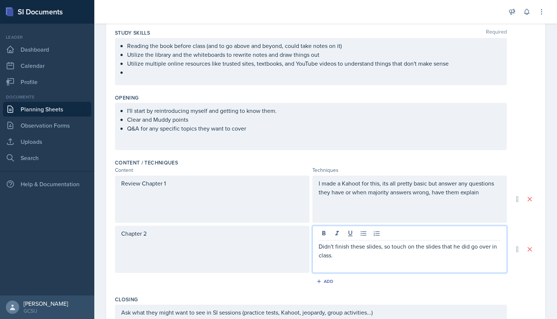
click at [487, 248] on p "Didn't finish these slides, so touch on the slides that he did go over in class." at bounding box center [410, 251] width 182 height 18
click at [341, 256] on p "Didn't finsih these slides, so touch on the ones that he did cover in class." at bounding box center [410, 251] width 182 height 18
click at [451, 281] on div "Add" at bounding box center [326, 283] width 422 height 14
click at [393, 245] on p "Didn't finsih these slides, so touch on the ones that he did cover in class." at bounding box center [410, 251] width 182 height 18
